Goal: Task Accomplishment & Management: Manage account settings

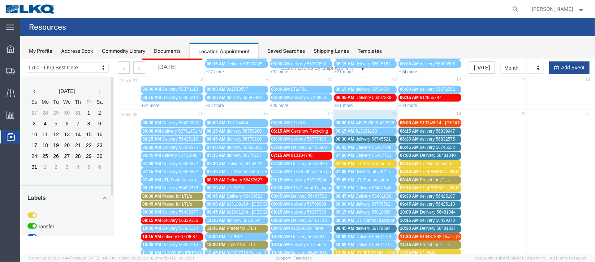
scroll to position [108, 0]
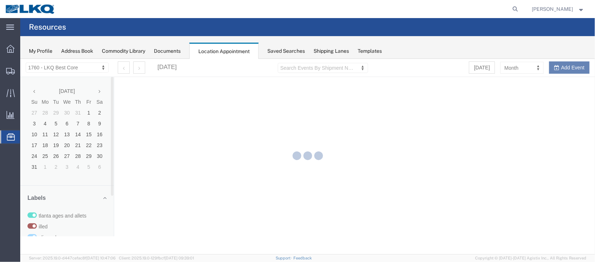
select select "27634"
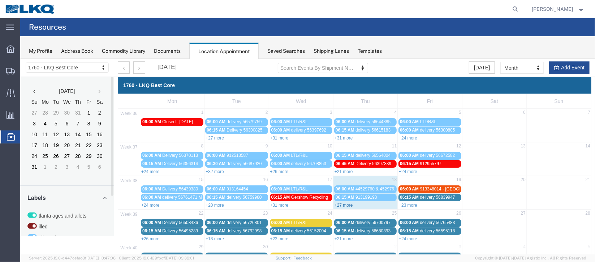
click at [337, 205] on link "+27 more" at bounding box center [343, 204] width 18 height 5
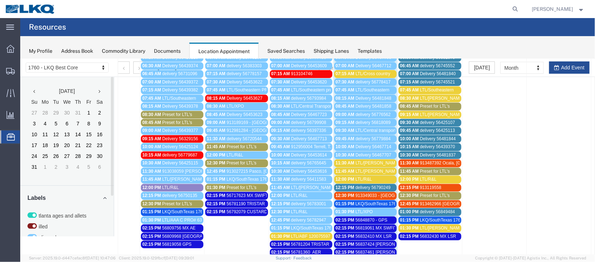
scroll to position [162, 0]
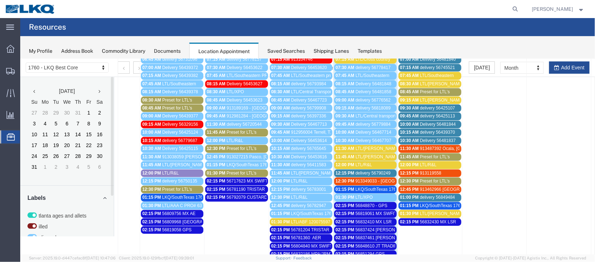
click at [444, 196] on span "delivery 56849484" at bounding box center [436, 196] width 35 height 5
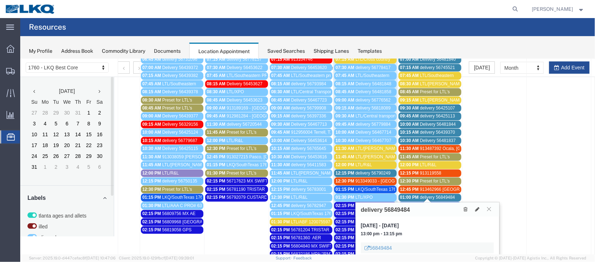
click at [489, 211] on button at bounding box center [489, 208] width 10 height 7
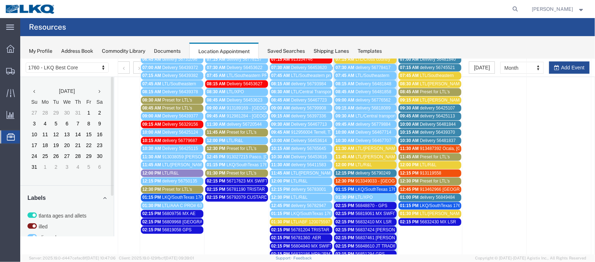
click at [427, 194] on span "delivery 56849484" at bounding box center [436, 196] width 35 height 5
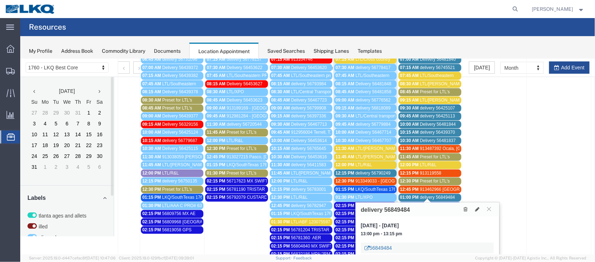
click at [385, 245] on link "56849484" at bounding box center [377, 247] width 27 height 7
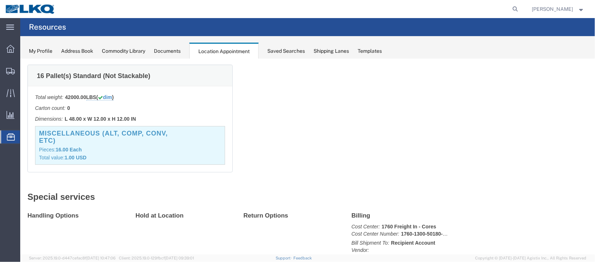
scroll to position [0, 0]
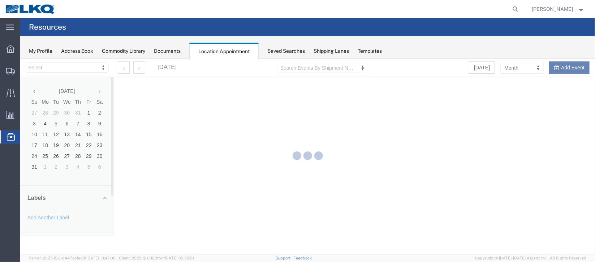
select select "27634"
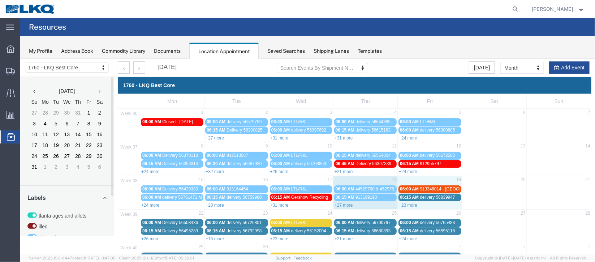
click at [407, 206] on div "+23 more" at bounding box center [429, 204] width 64 height 7
select select "1"
select select
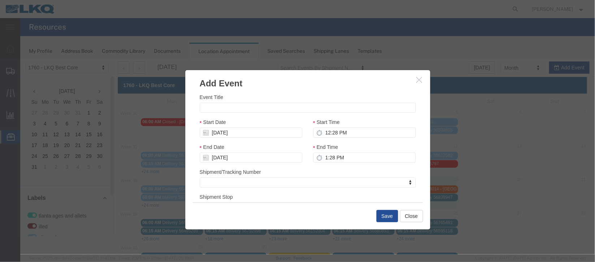
click at [418, 80] on icon "button" at bounding box center [419, 79] width 6 height 6
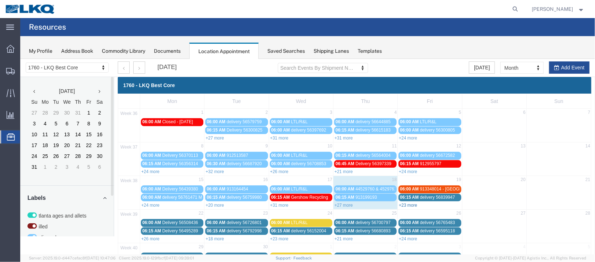
click at [402, 202] on link "+23 more" at bounding box center [407, 204] width 18 height 5
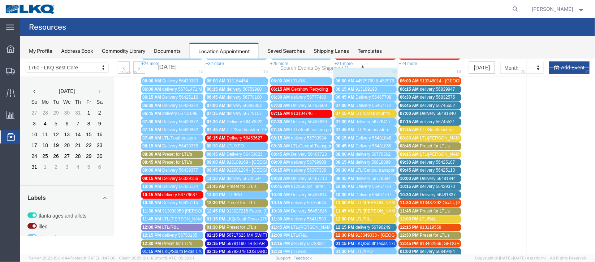
scroll to position [216, 0]
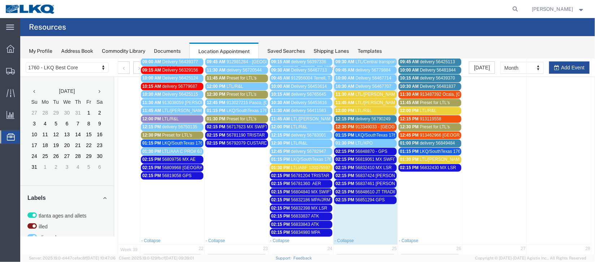
click at [378, 116] on span "delivery 56790249" at bounding box center [372, 118] width 35 height 5
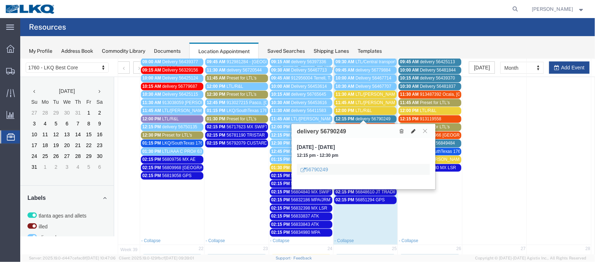
click at [414, 130] on icon at bounding box center [413, 130] width 4 height 5
select select "1"
select select
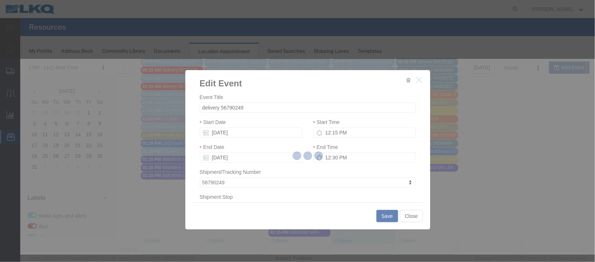
select select
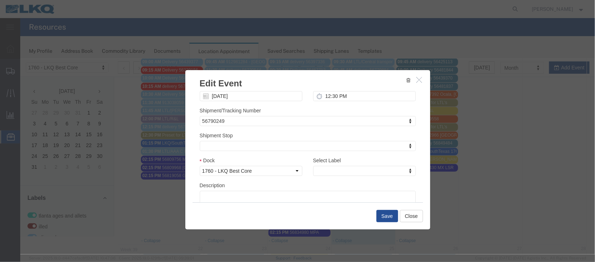
scroll to position [92, 0]
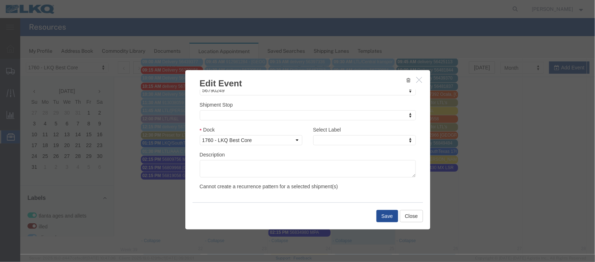
drag, startPoint x: 358, startPoint y: 131, endPoint x: 362, endPoint y: 139, distance: 9.3
click at [362, 139] on div "Select Label Select Label Select Label Atlanta Cages and Pallets Billed Deliver…" at bounding box center [364, 135] width 103 height 20
click at [364, 146] on div "Select Label Select Label Select Label Atlanta Cages and Pallets Billed Deliver…" at bounding box center [363, 137] width 113 height 25
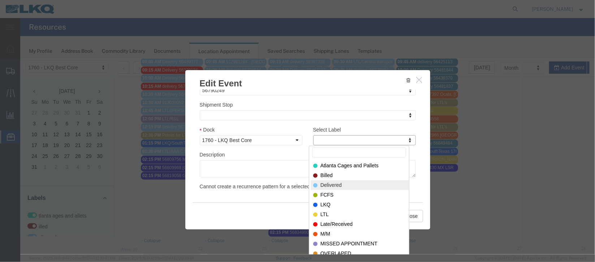
drag, startPoint x: 364, startPoint y: 181, endPoint x: 369, endPoint y: 187, distance: 8.0
select select "40"
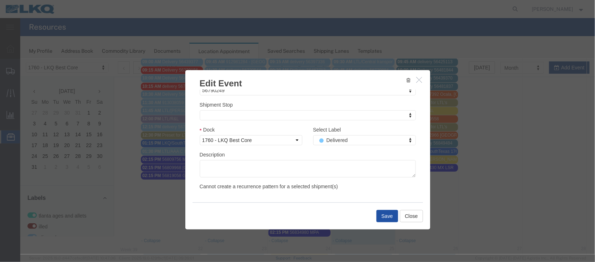
click at [384, 217] on button "Save" at bounding box center [387, 216] width 22 height 12
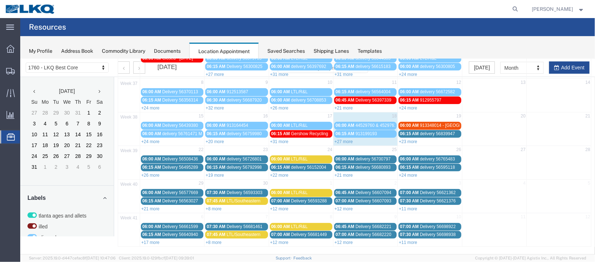
scroll to position [0, 0]
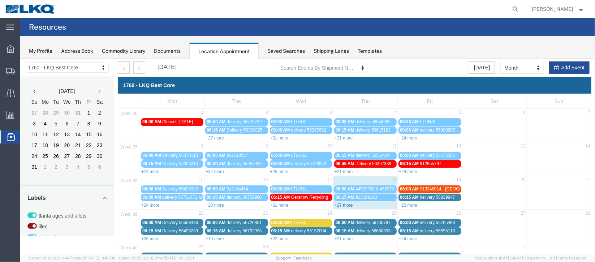
click at [345, 203] on link "+27 more" at bounding box center [343, 204] width 18 height 5
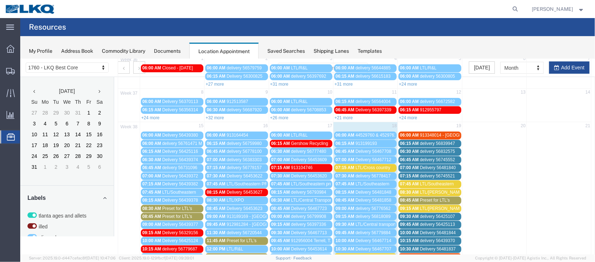
scroll to position [162, 0]
